Goal: Information Seeking & Learning: Check status

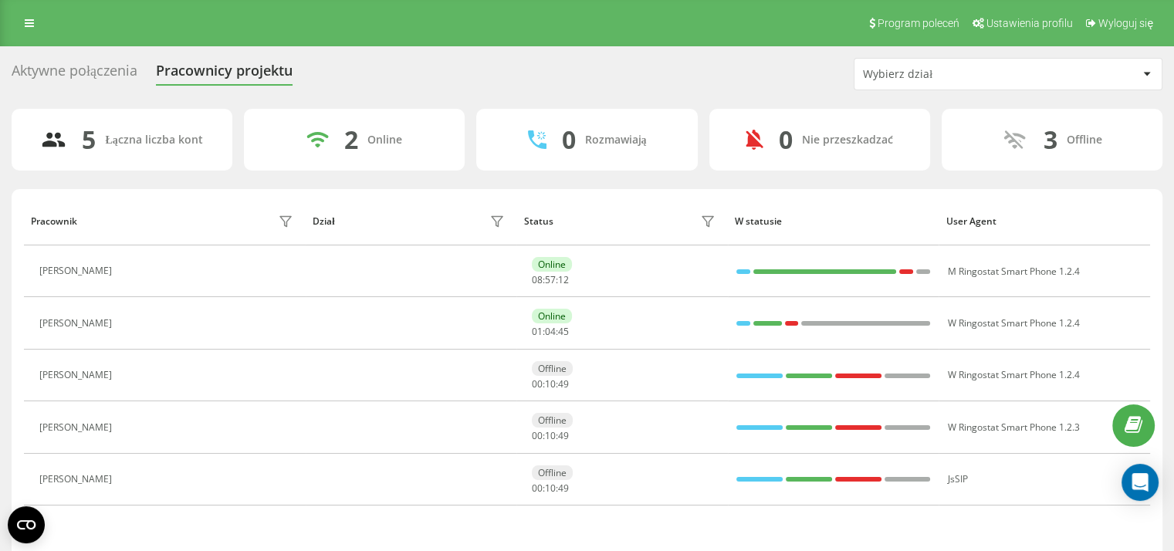
scroll to position [53, 0]
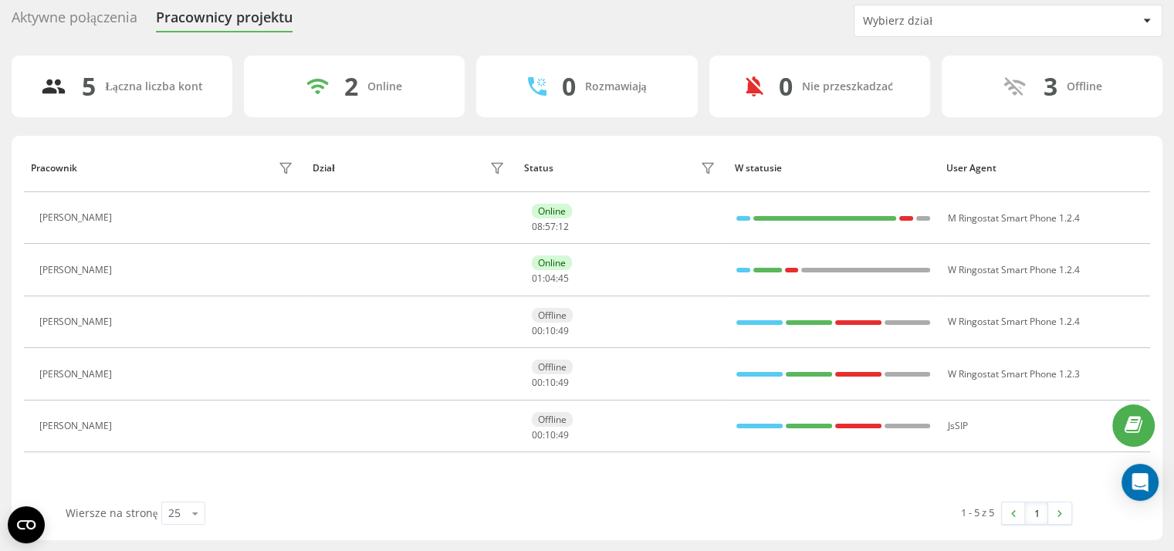
drag, startPoint x: 22, startPoint y: 559, endPoint x: 15, endPoint y: 566, distance: 9.3
click at [15, 498] on html "head-energy.pl Projekty head-energy.pl Centrum obsługi Analityka Pracownicy w c…" at bounding box center [587, 222] width 1174 height 551
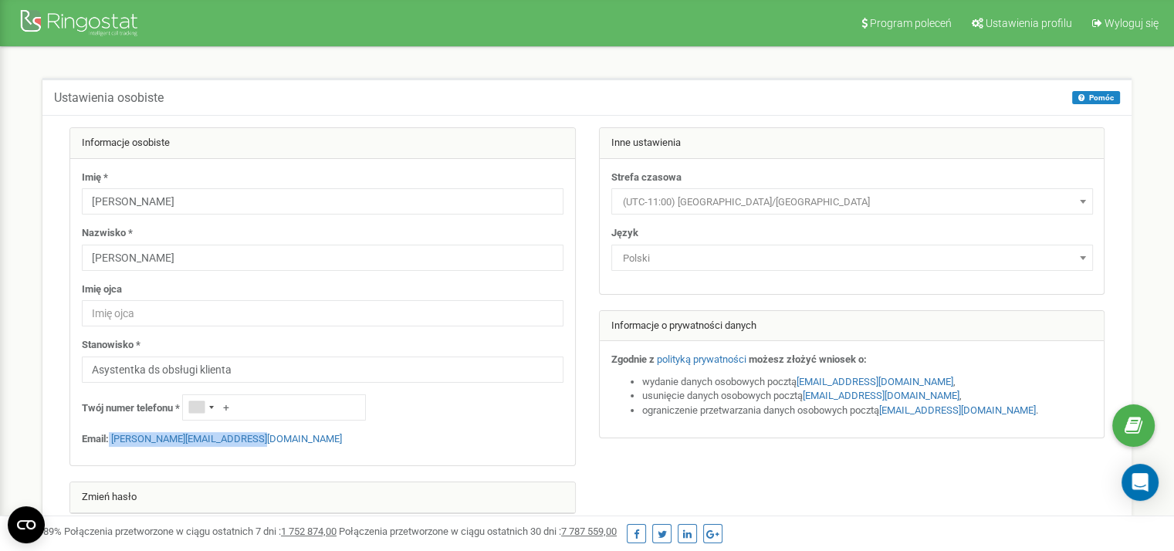
click at [108, 443] on p "Email: Karolina.hess@head-energy.pl" at bounding box center [322, 439] width 481 height 15
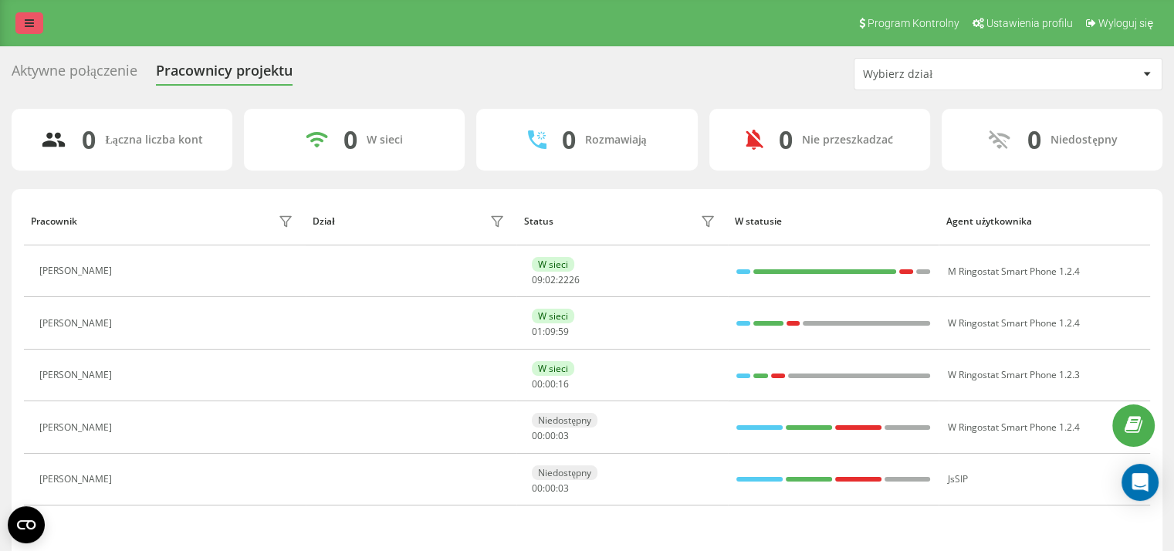
click at [29, 22] on icon at bounding box center [29, 23] width 9 height 11
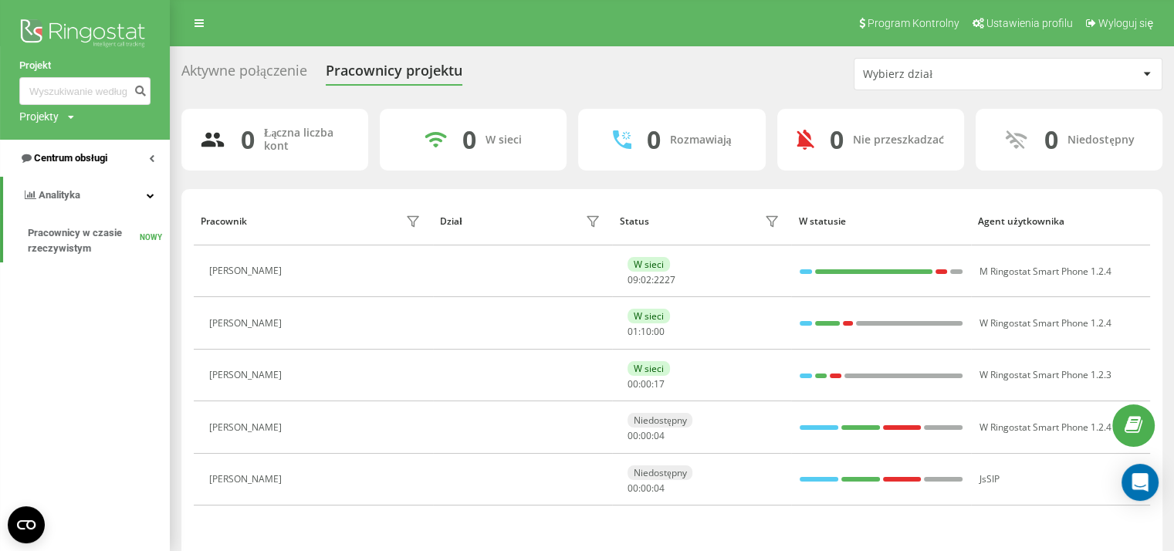
click at [147, 148] on link "Centrum obsługi" at bounding box center [85, 158] width 170 height 37
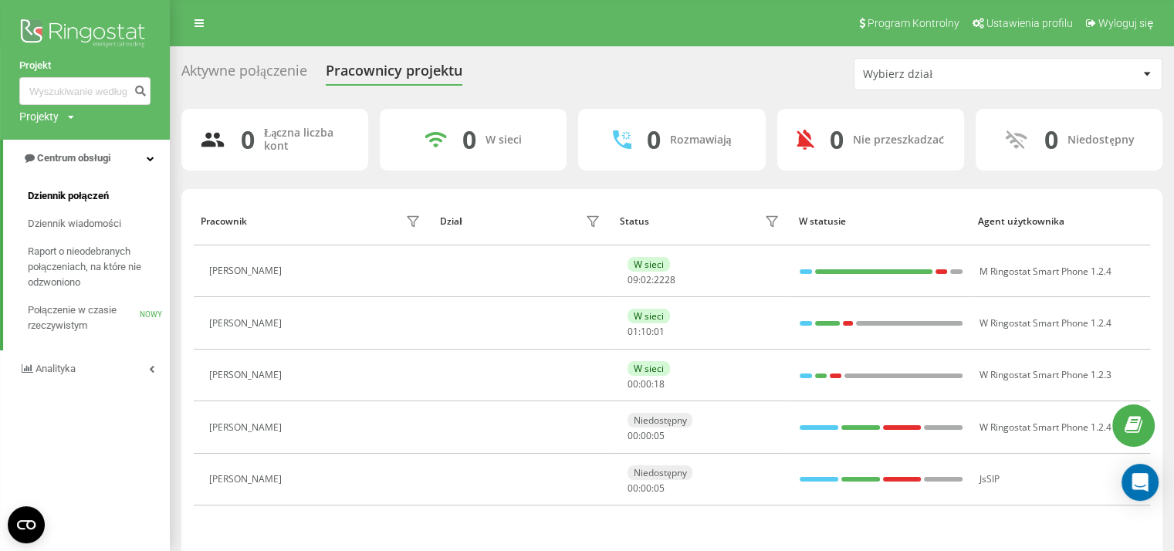
click at [89, 191] on font "Dziennik połączeń" at bounding box center [68, 196] width 81 height 12
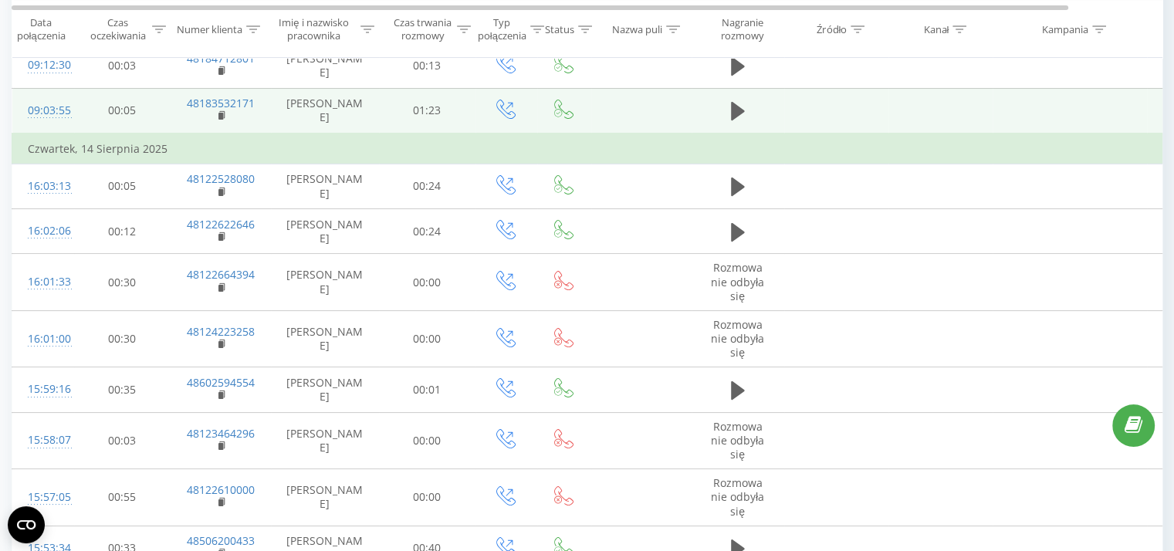
scroll to position [187, 0]
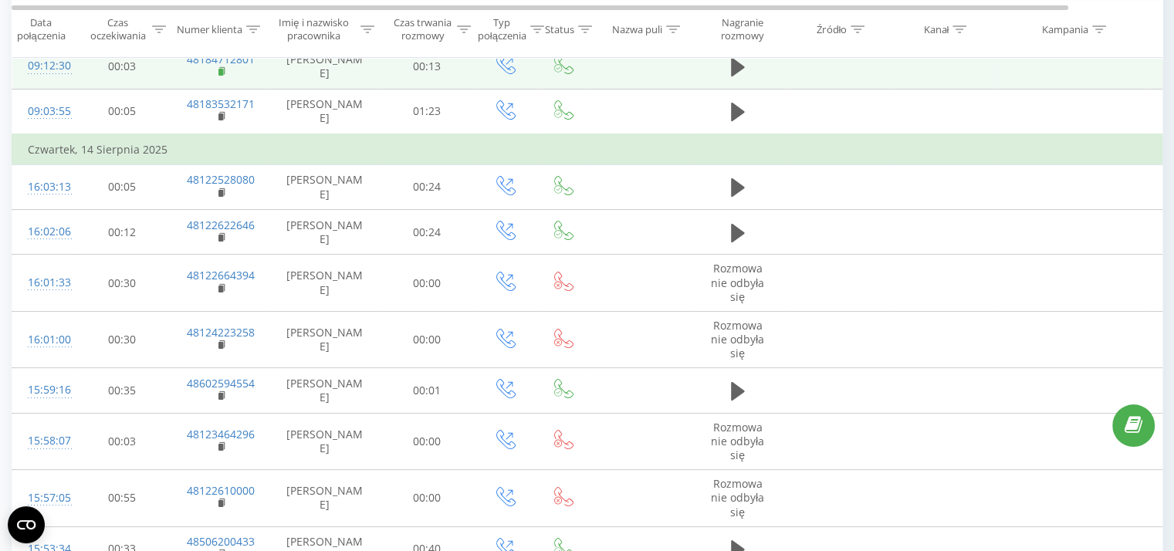
click at [224, 70] on icon at bounding box center [222, 71] width 8 height 11
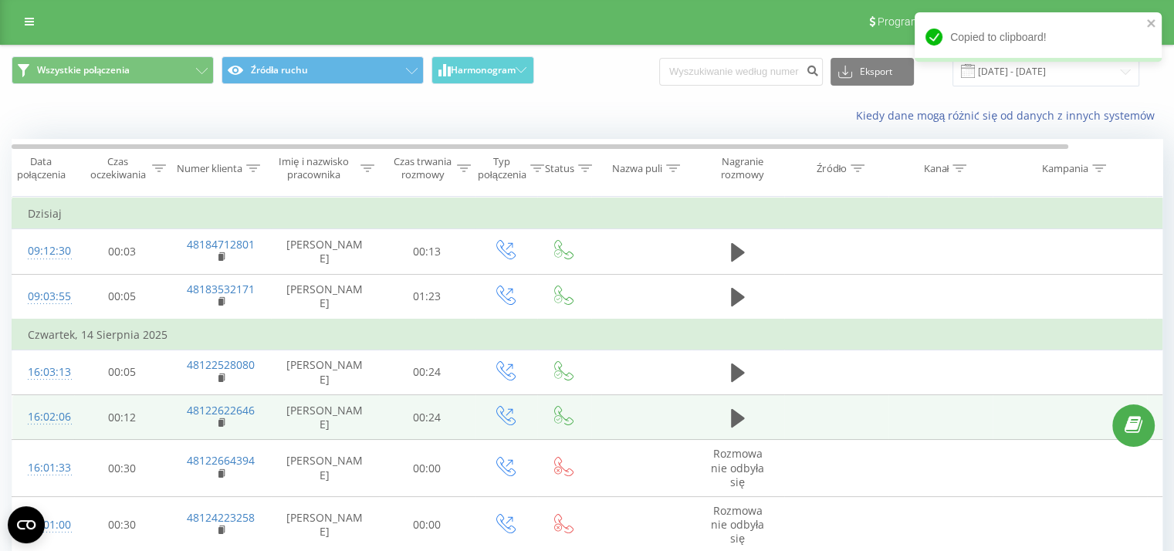
scroll to position [0, 0]
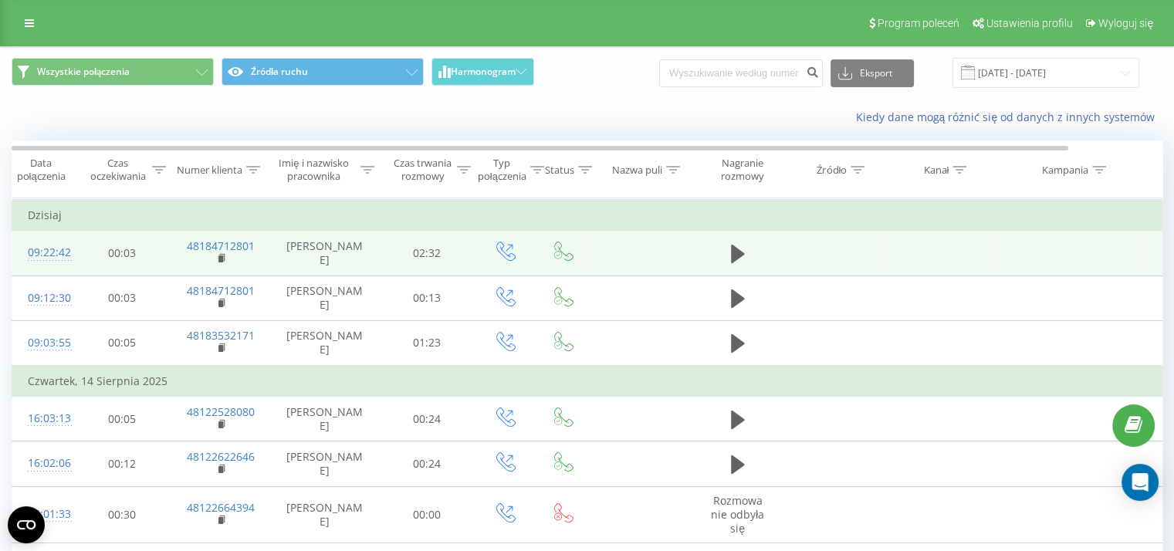
click at [722, 248] on td at bounding box center [737, 253] width 93 height 45
click at [731, 250] on icon at bounding box center [738, 254] width 14 height 19
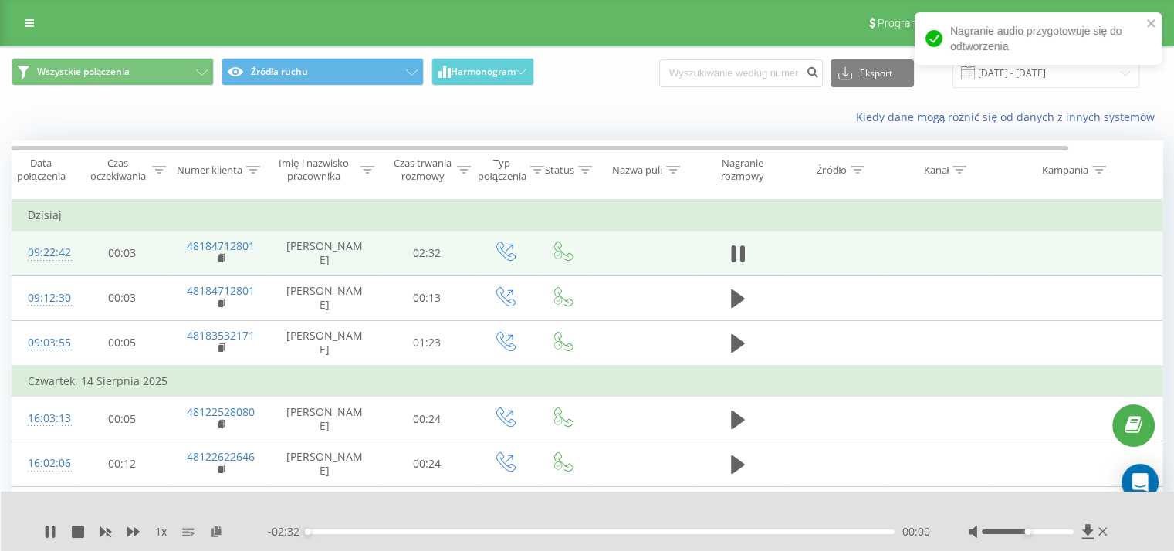
click at [1065, 539] on div "1 x - 02:32 00:00 00:00" at bounding box center [588, 521] width 1174 height 59
drag, startPoint x: 1069, startPoint y: 529, endPoint x: 1083, endPoint y: 530, distance: 13.9
click at [1083, 530] on div at bounding box center [1039, 531] width 142 height 15
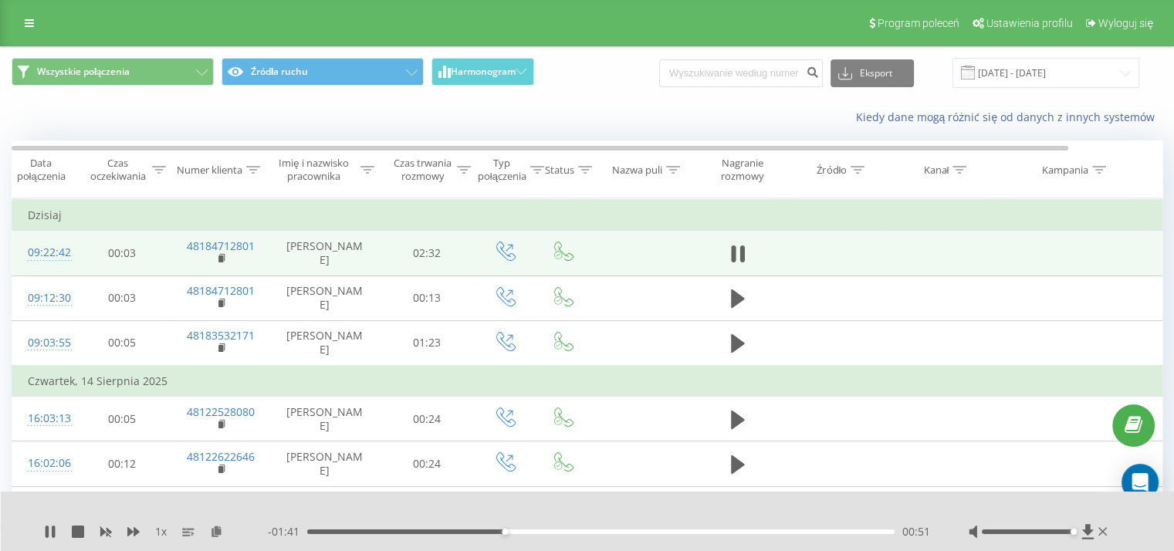
click at [726, 533] on div "- 01:41 00:51 00:51" at bounding box center [599, 531] width 662 height 15
click at [739, 528] on div "- 01:40 00:51 00:51" at bounding box center [599, 531] width 662 height 15
click at [781, 532] on div "02:02" at bounding box center [600, 531] width 587 height 5
click at [811, 531] on div "02:10" at bounding box center [600, 531] width 587 height 5
click at [747, 248] on button at bounding box center [737, 253] width 23 height 23
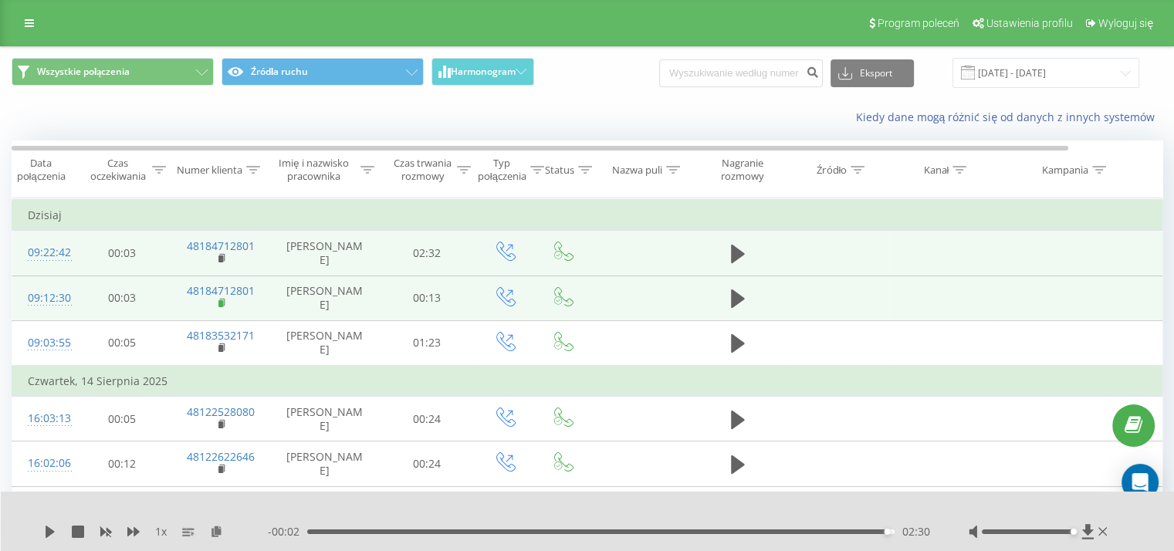
click at [221, 299] on icon at bounding box center [222, 303] width 8 height 11
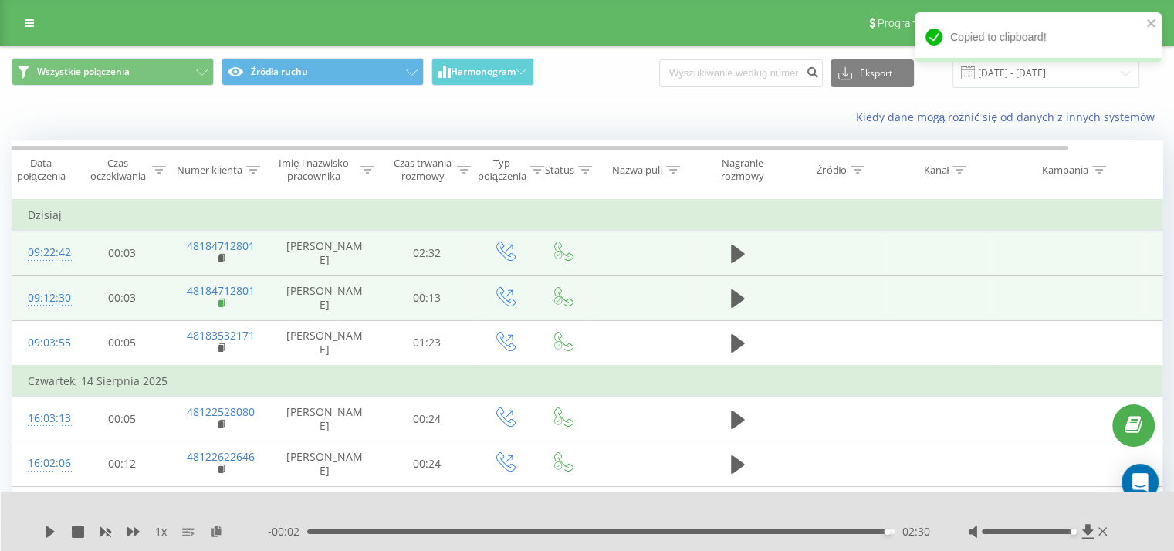
click at [221, 299] on icon at bounding box center [222, 303] width 8 height 11
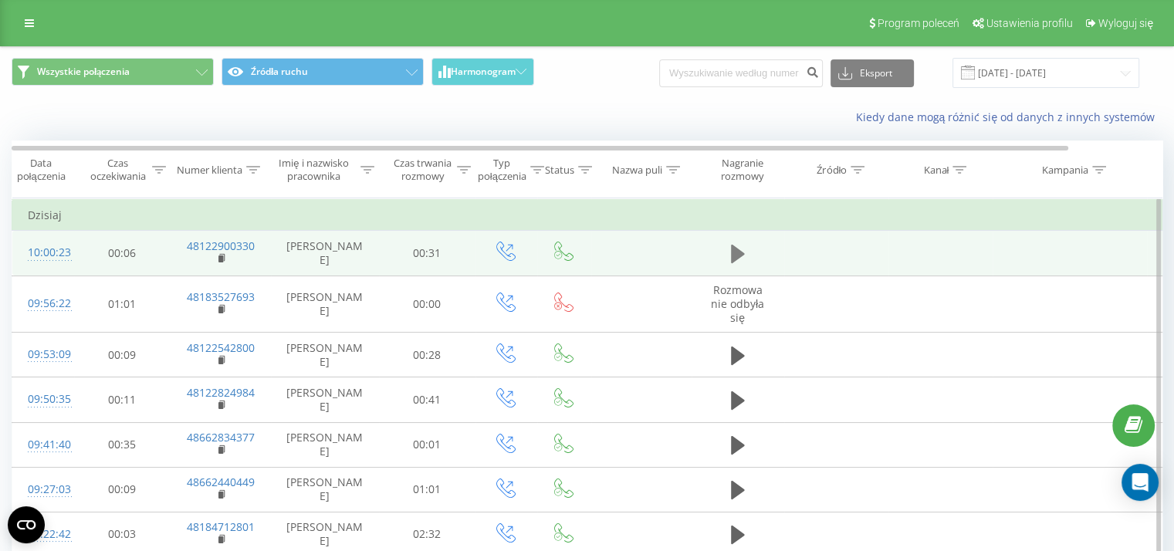
click at [731, 252] on icon at bounding box center [738, 254] width 14 height 19
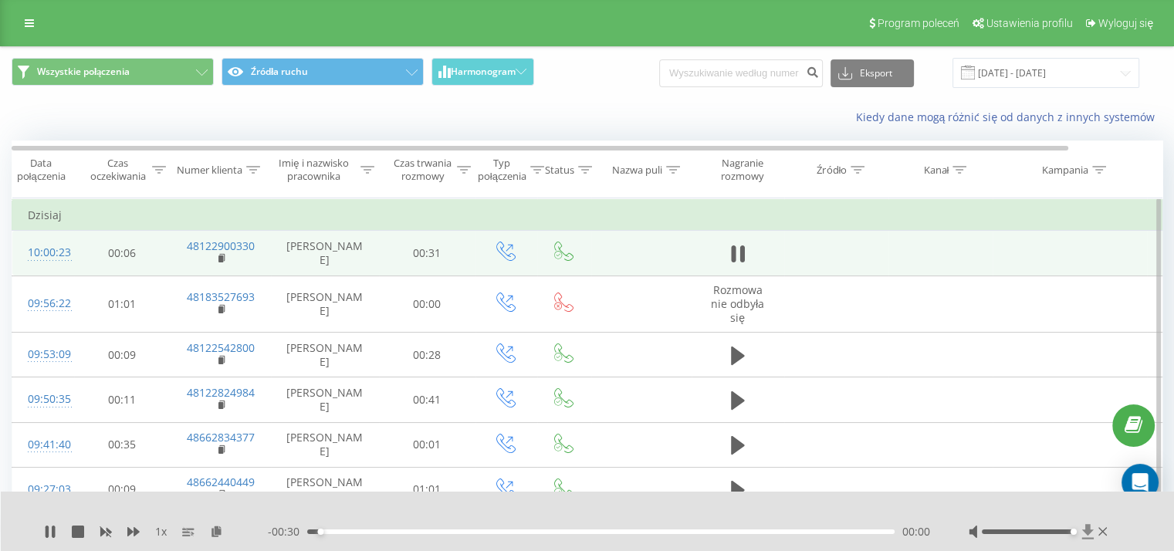
drag, startPoint x: 1066, startPoint y: 532, endPoint x: 1089, endPoint y: 535, distance: 22.6
click at [1088, 534] on div at bounding box center [1039, 531] width 142 height 15
click at [568, 535] on div "- 00:28 00:02 00:02" at bounding box center [599, 531] width 662 height 15
click at [572, 530] on div "00:03" at bounding box center [600, 531] width 587 height 5
click at [665, 529] on div "00:15" at bounding box center [600, 531] width 587 height 5
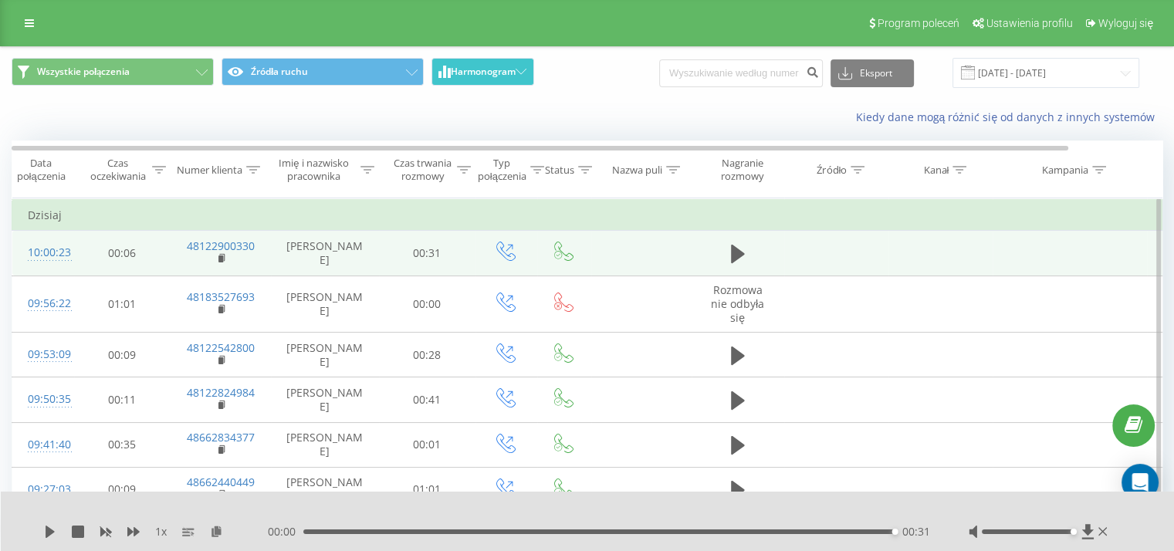
click at [532, 73] on button "Harmonogram" at bounding box center [482, 72] width 103 height 28
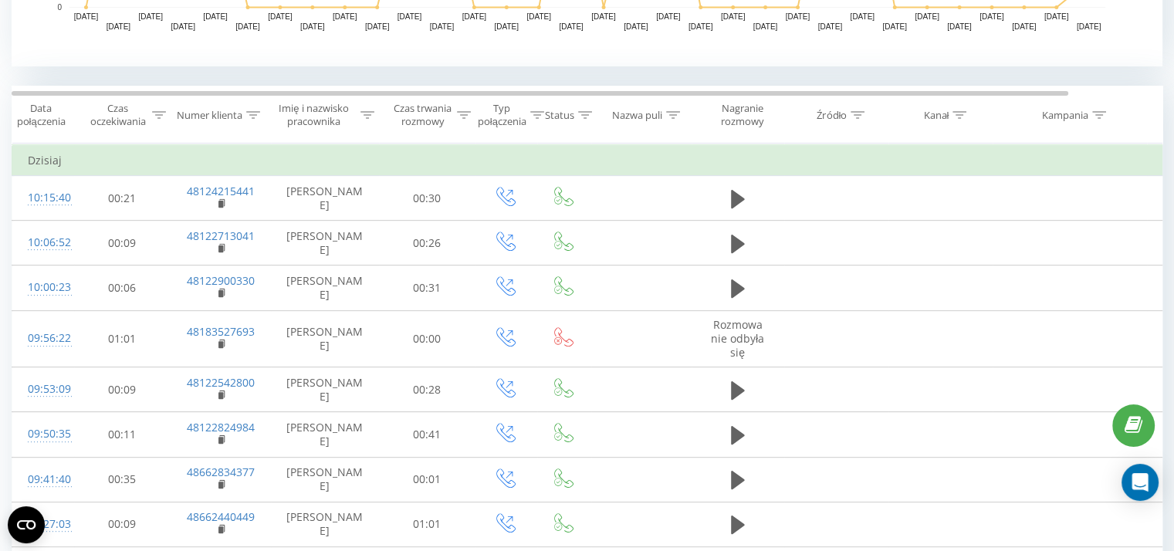
scroll to position [609, 0]
